Goal: Check status: Check status

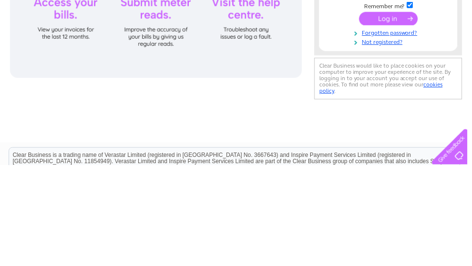
type input "[EMAIL_ADDRESS][DOMAIN_NAME]"
click at [392, 119] on input "submit" at bounding box center [392, 117] width 59 height 13
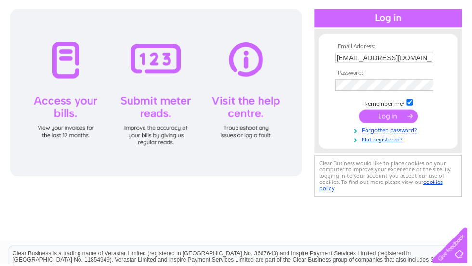
click at [392, 119] on input "submit" at bounding box center [392, 116] width 59 height 13
click at [389, 116] on input "submit" at bounding box center [392, 116] width 59 height 13
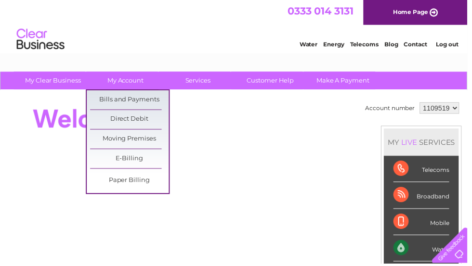
click at [148, 94] on link "Bills and Payments" at bounding box center [131, 100] width 80 height 19
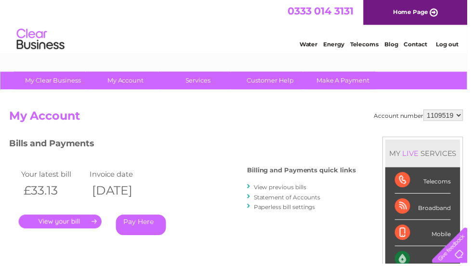
click at [332, 234] on div "Bills and Payments Billing and Payments quick links View previous bills Stateme…" at bounding box center [184, 194] width 350 height 113
click at [312, 198] on link "Statement of Accounts" at bounding box center [289, 198] width 67 height 7
